Goal: Transaction & Acquisition: Download file/media

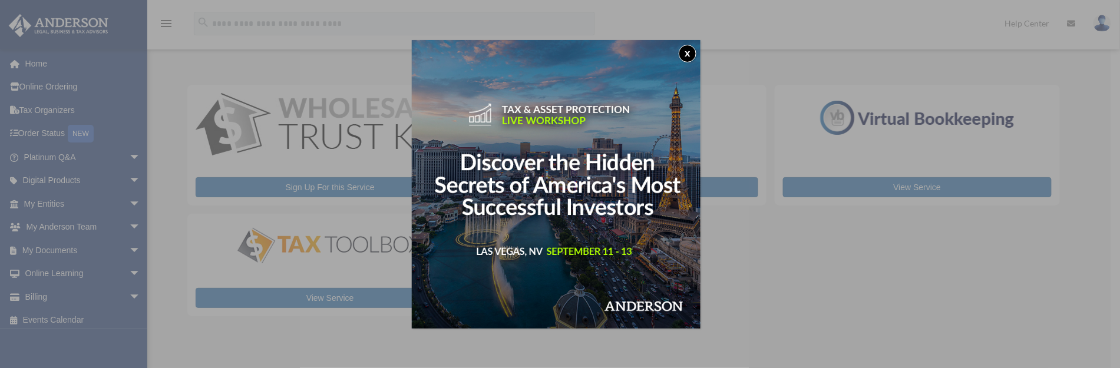
click at [693, 50] on button "x" at bounding box center [688, 54] width 18 height 18
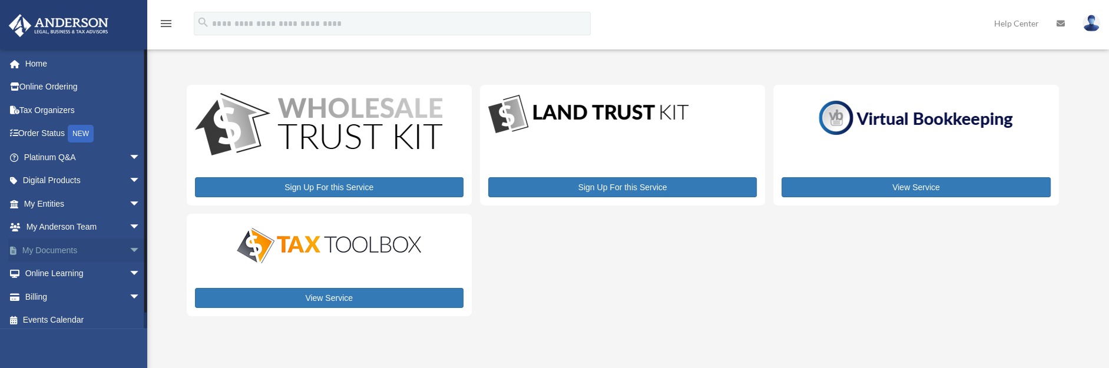
click at [129, 251] on span "arrow_drop_down" at bounding box center [141, 251] width 24 height 24
click at [53, 271] on link "Box" at bounding box center [87, 274] width 142 height 24
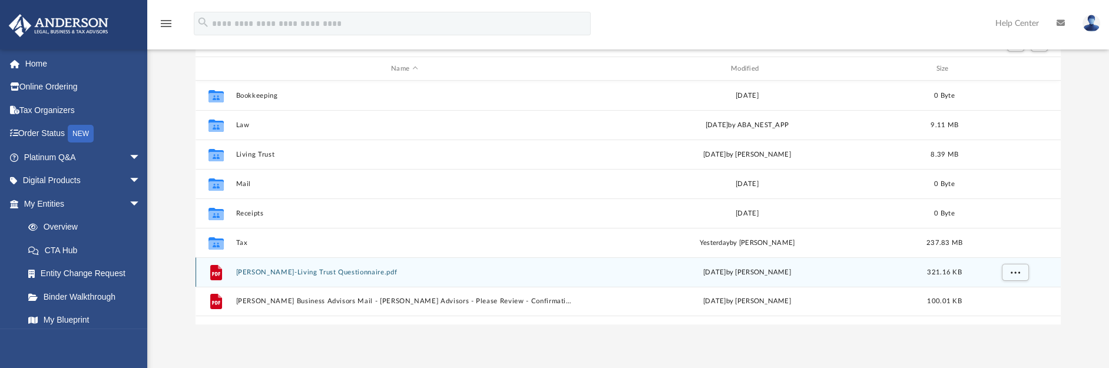
scroll to position [147, 0]
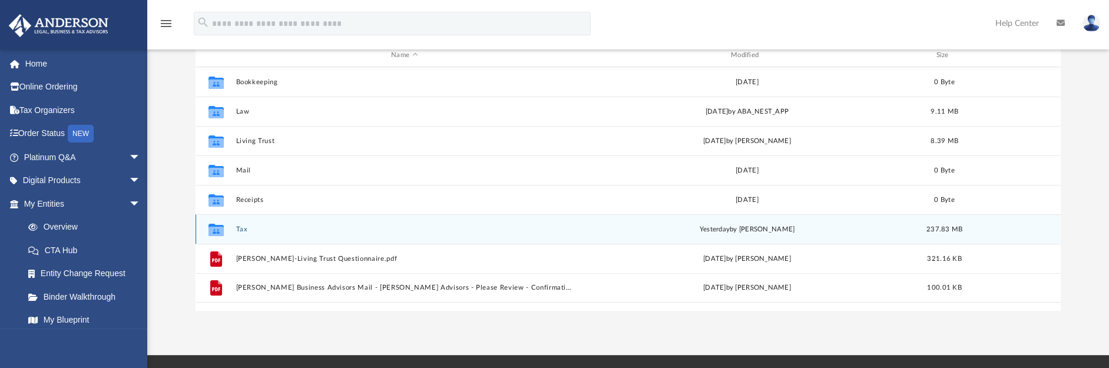
click at [237, 229] on button "Tax" at bounding box center [405, 230] width 338 height 8
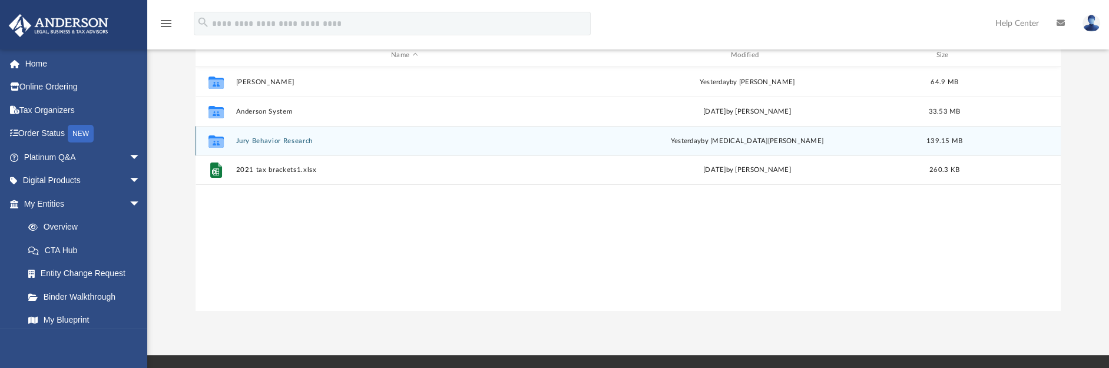
click at [263, 137] on button "Jury Behavior Research" at bounding box center [405, 141] width 338 height 8
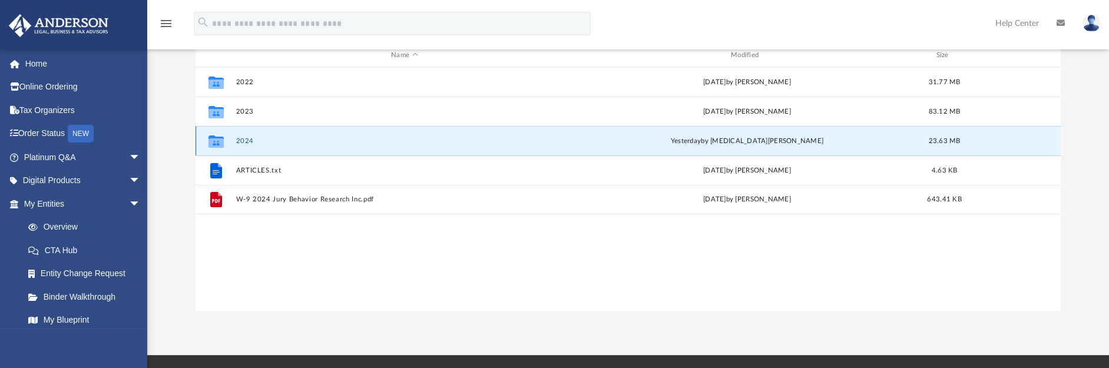
click at [250, 140] on button "2024" at bounding box center [405, 141] width 338 height 8
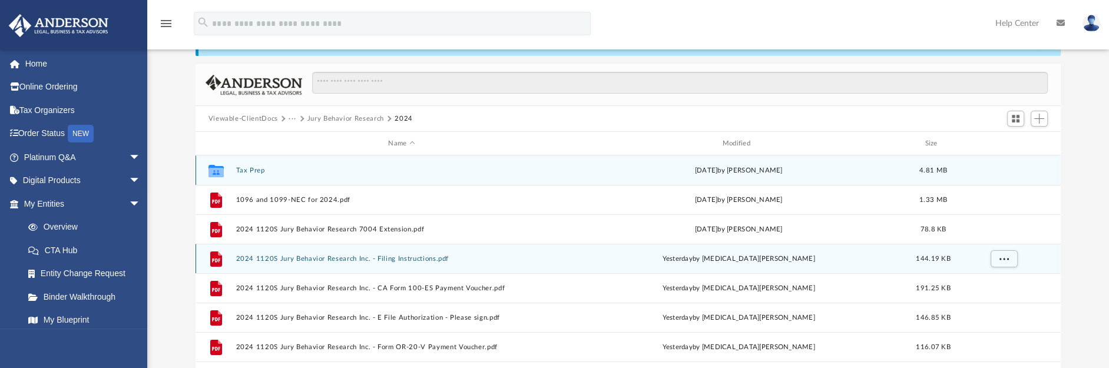
scroll to position [73, 0]
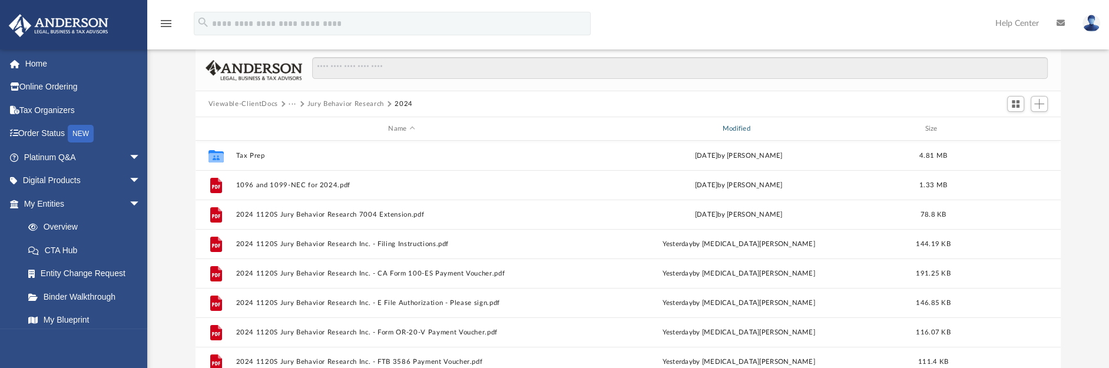
click at [749, 128] on div "Modified" at bounding box center [739, 129] width 332 height 11
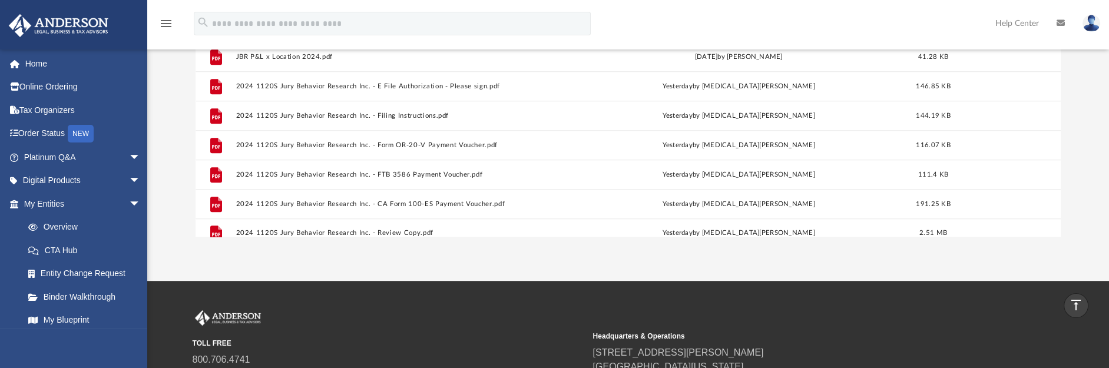
scroll to position [963, 0]
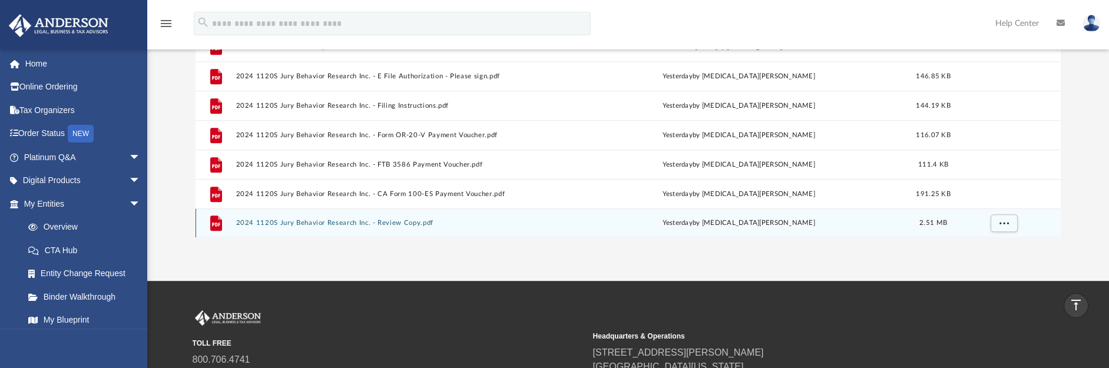
click at [314, 220] on button "2024 1120S Jury Behavior Research Inc. - Review Copy.pdf" at bounding box center [402, 223] width 332 height 8
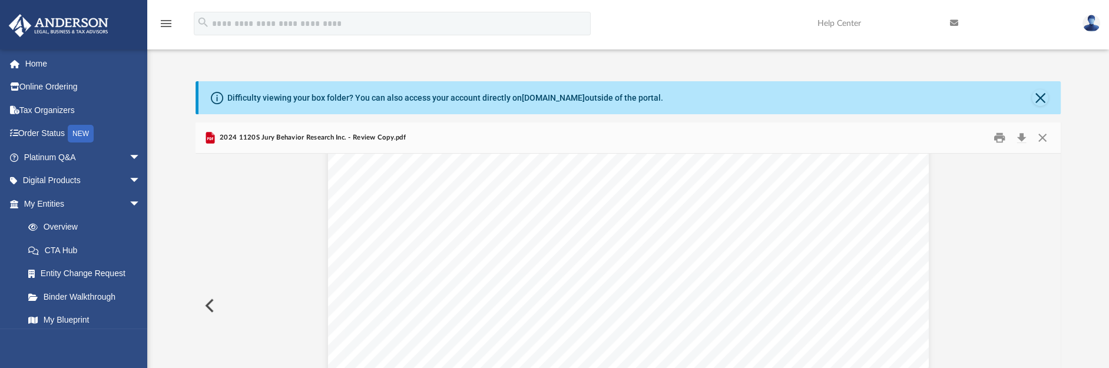
scroll to position [2872, 0]
click at [1023, 135] on button "Download" at bounding box center [1021, 138] width 21 height 18
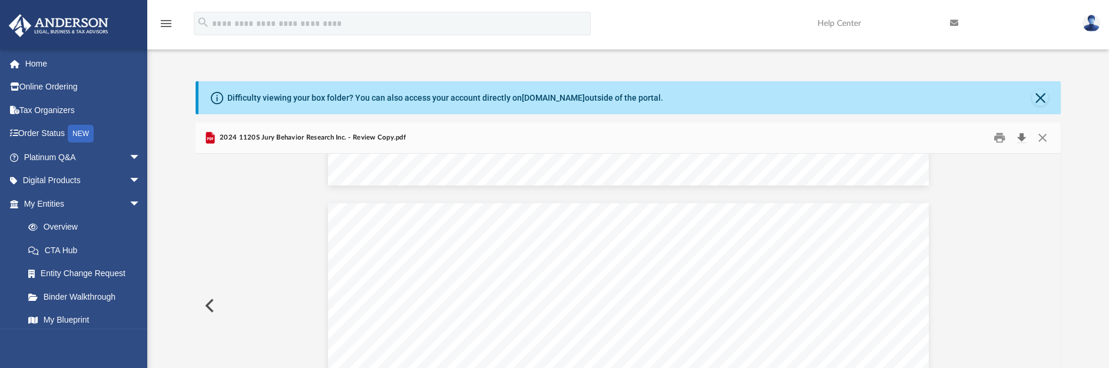
scroll to position [3166, 0]
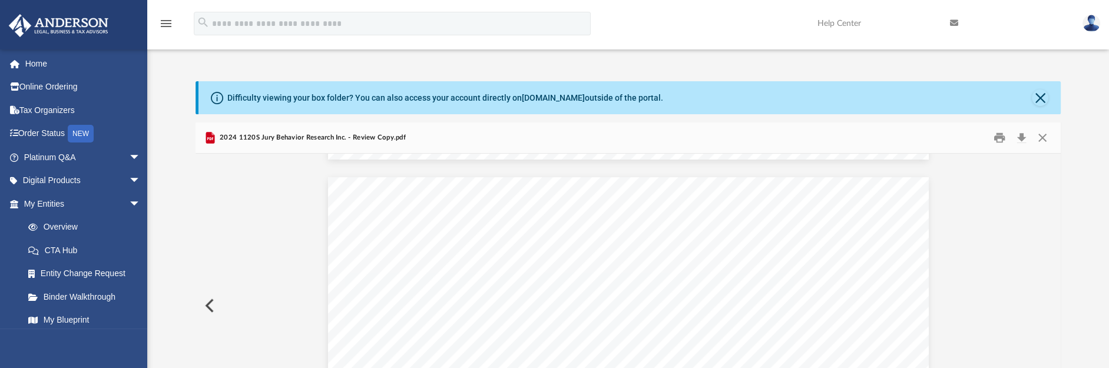
click at [211, 304] on button "Preview" at bounding box center [209, 305] width 26 height 33
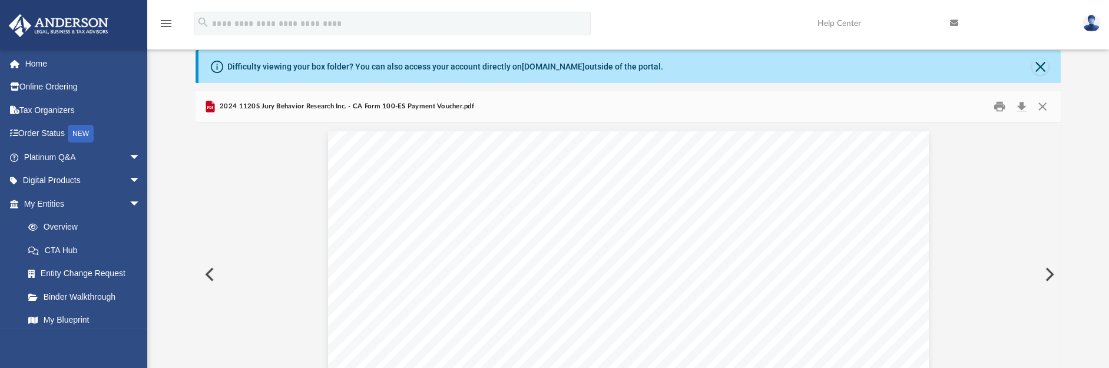
scroll to position [0, 0]
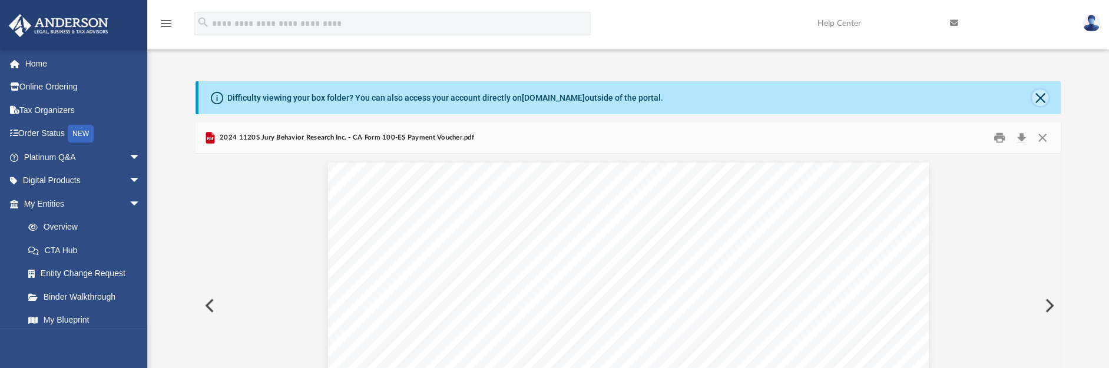
click at [1035, 99] on button "Close" at bounding box center [1040, 98] width 16 height 16
